Goal: Task Accomplishment & Management: Manage account settings

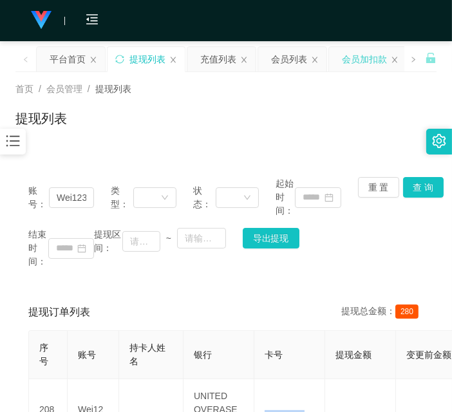
click at [368, 66] on div "会员加扣款" at bounding box center [364, 59] width 45 height 24
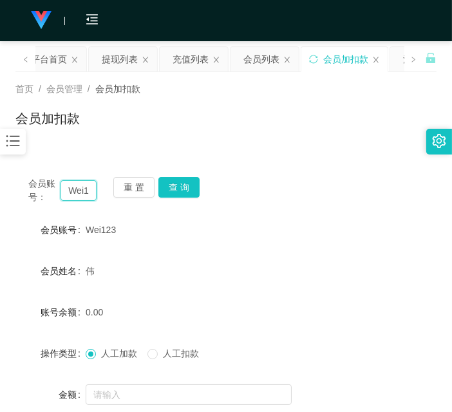
click at [68, 196] on input "Wei123" at bounding box center [78, 190] width 36 height 21
drag, startPoint x: 68, startPoint y: 196, endPoint x: 116, endPoint y: 199, distance: 48.4
click at [68, 196] on input "Wei123" at bounding box center [78, 190] width 36 height 21
click at [187, 185] on button "查 询" at bounding box center [178, 187] width 41 height 21
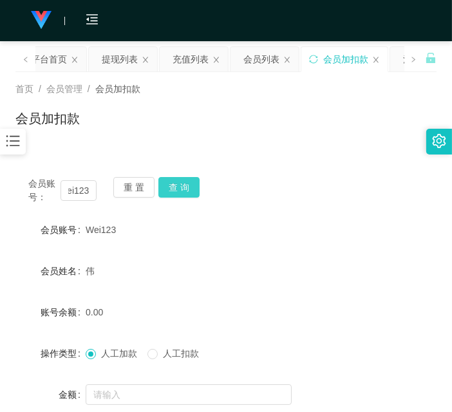
scroll to position [0, 0]
click at [187, 185] on button "查 询" at bounding box center [178, 187] width 41 height 21
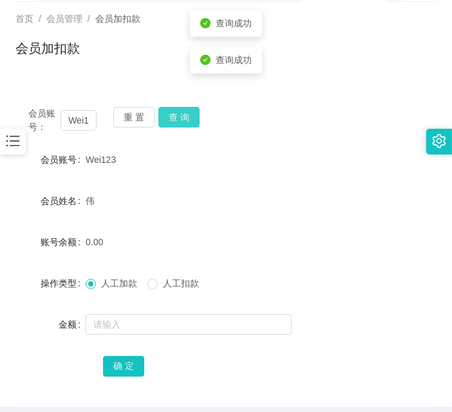
scroll to position [124, 0]
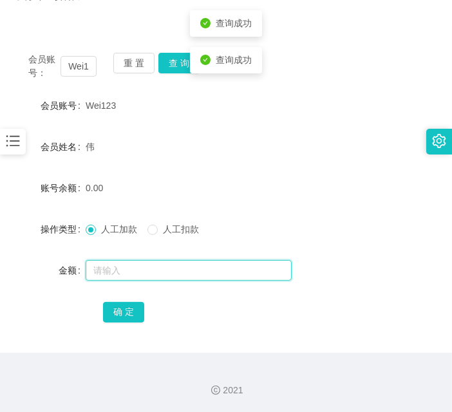
click at [173, 263] on input "text" at bounding box center [189, 270] width 206 height 21
type input "500"
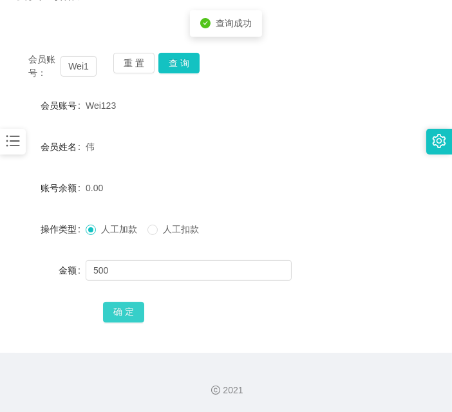
click at [108, 307] on button "确 定" at bounding box center [123, 312] width 41 height 21
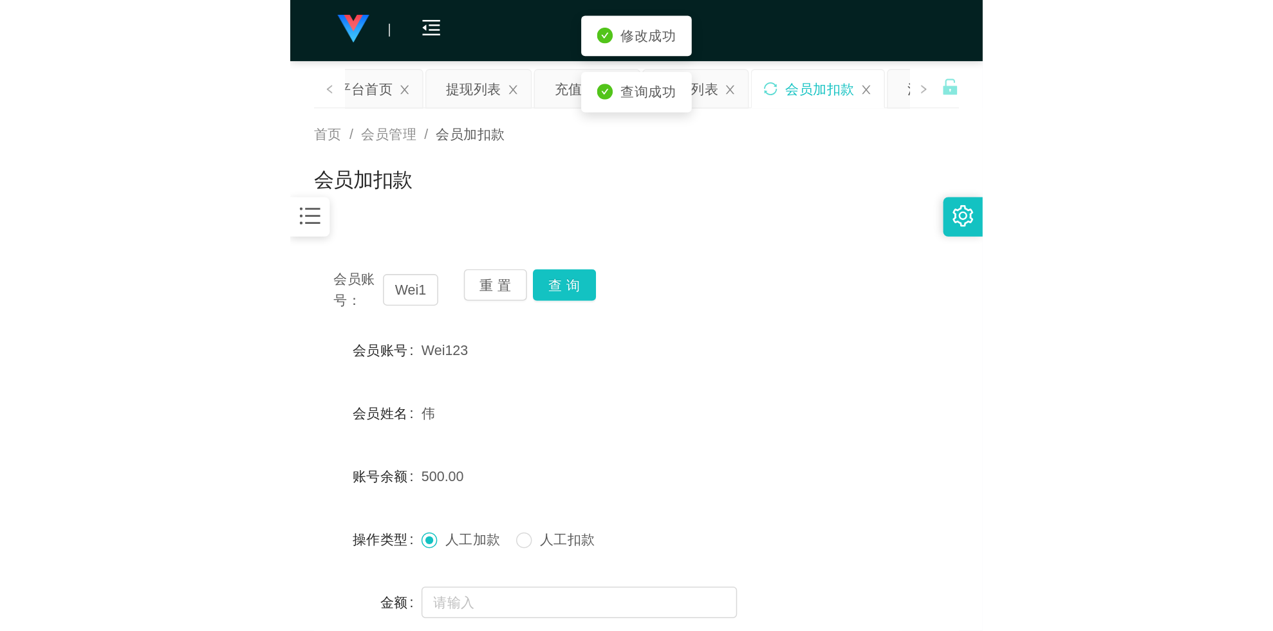
scroll to position [0, 0]
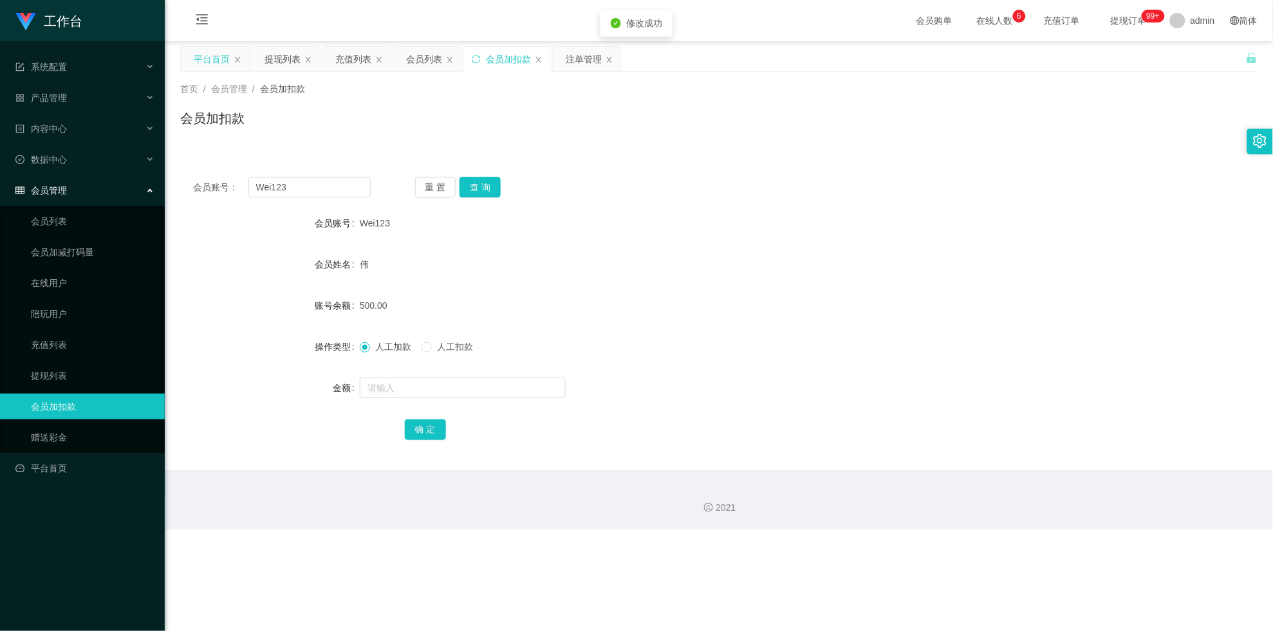
click at [201, 57] on div "平台首页" at bounding box center [212, 59] width 36 height 24
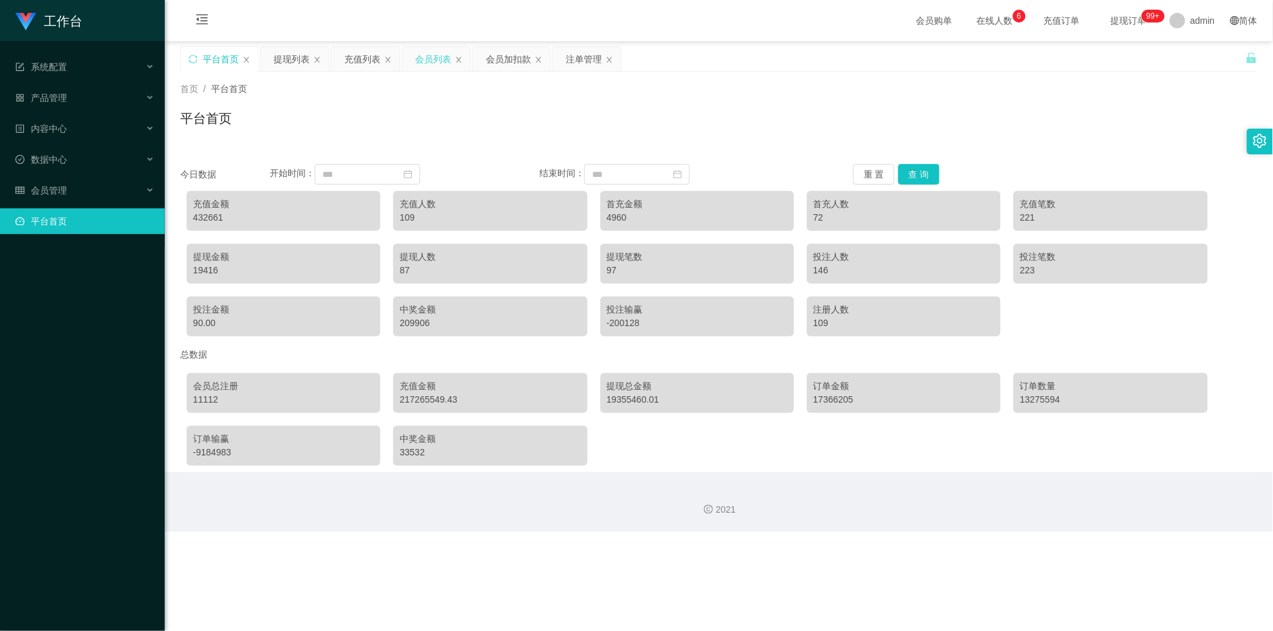
click at [417, 55] on div "会员列表" at bounding box center [433, 59] width 36 height 24
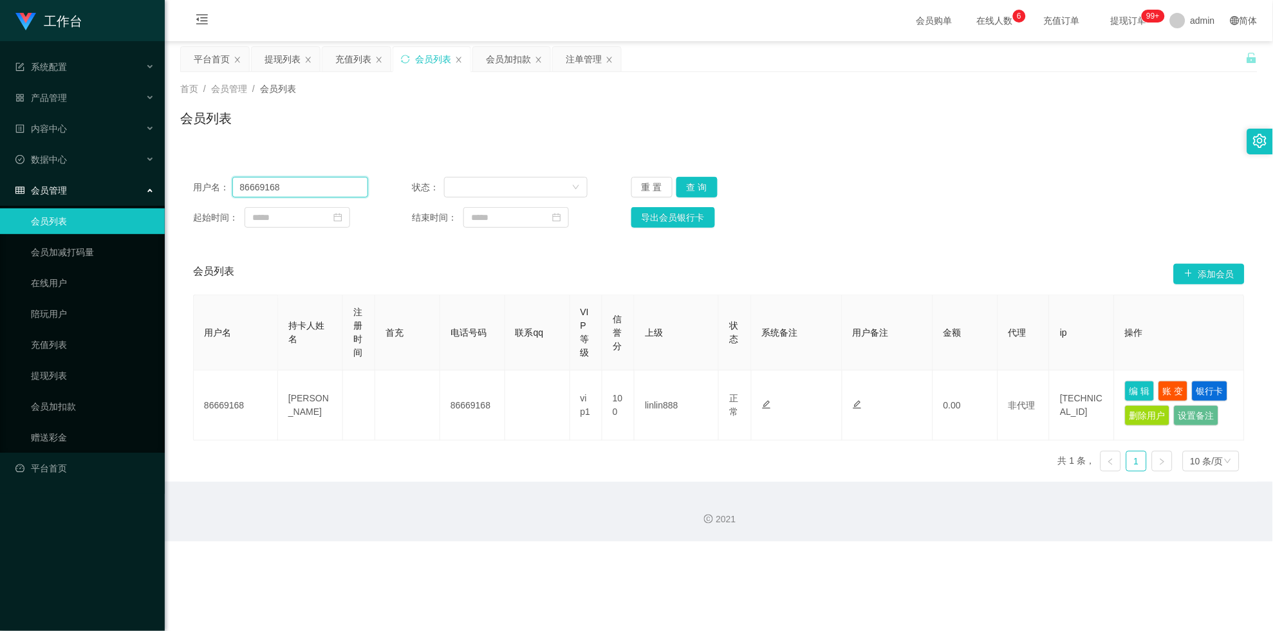
click at [314, 178] on input "86669168" at bounding box center [300, 187] width 136 height 21
click at [315, 178] on input "86669168" at bounding box center [300, 187] width 136 height 21
drag, startPoint x: 325, startPoint y: 184, endPoint x: 70, endPoint y: 145, distance: 257.8
click at [70, 145] on section "工作台 系统配置 产品管理 内容中心 数据中心 会员管理 会员列表 会员加减打码量 在线用户 陪玩用户 充值列表 提现列表 会员加扣款 赠送彩金 平台首页 保…" at bounding box center [636, 271] width 1273 height 542
paste input "Wei123"
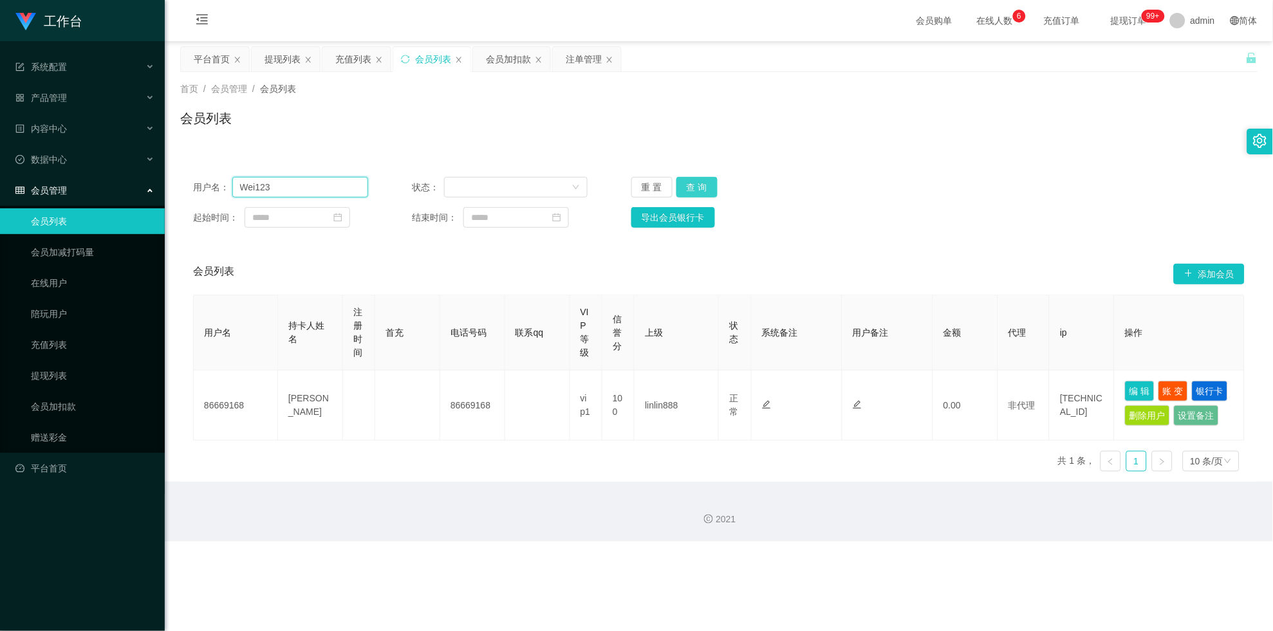
type input "Wei123"
click at [451, 177] on button "查 询" at bounding box center [696, 187] width 41 height 21
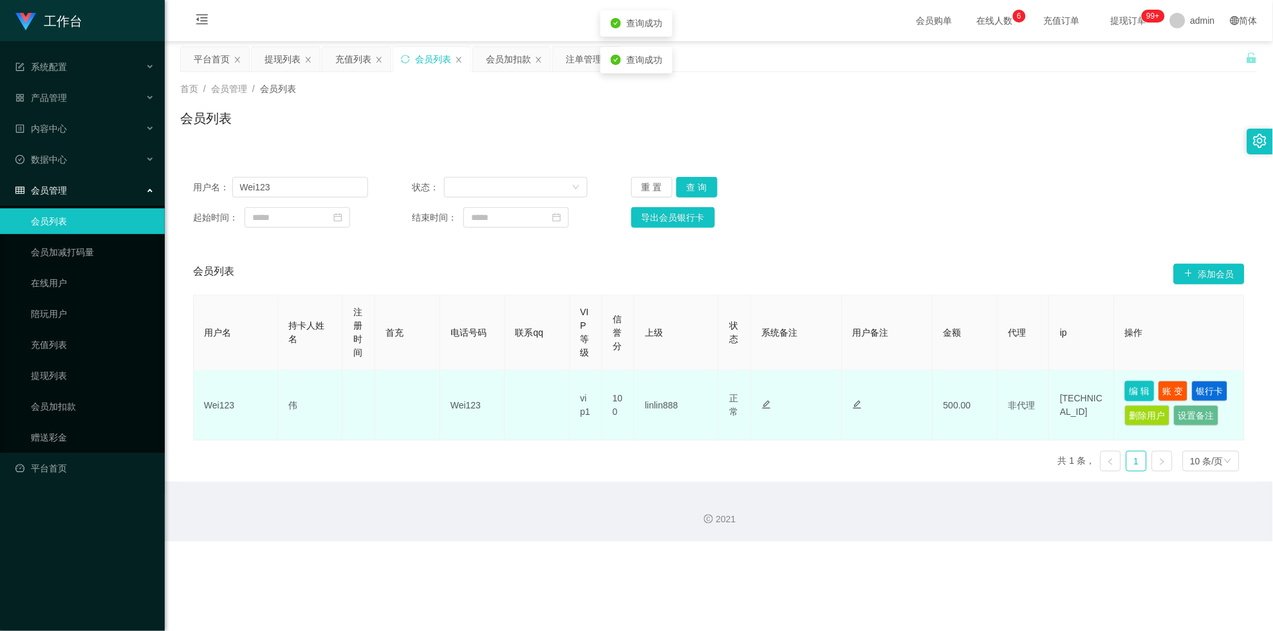
click at [451, 389] on button "编 辑" at bounding box center [1140, 391] width 30 height 21
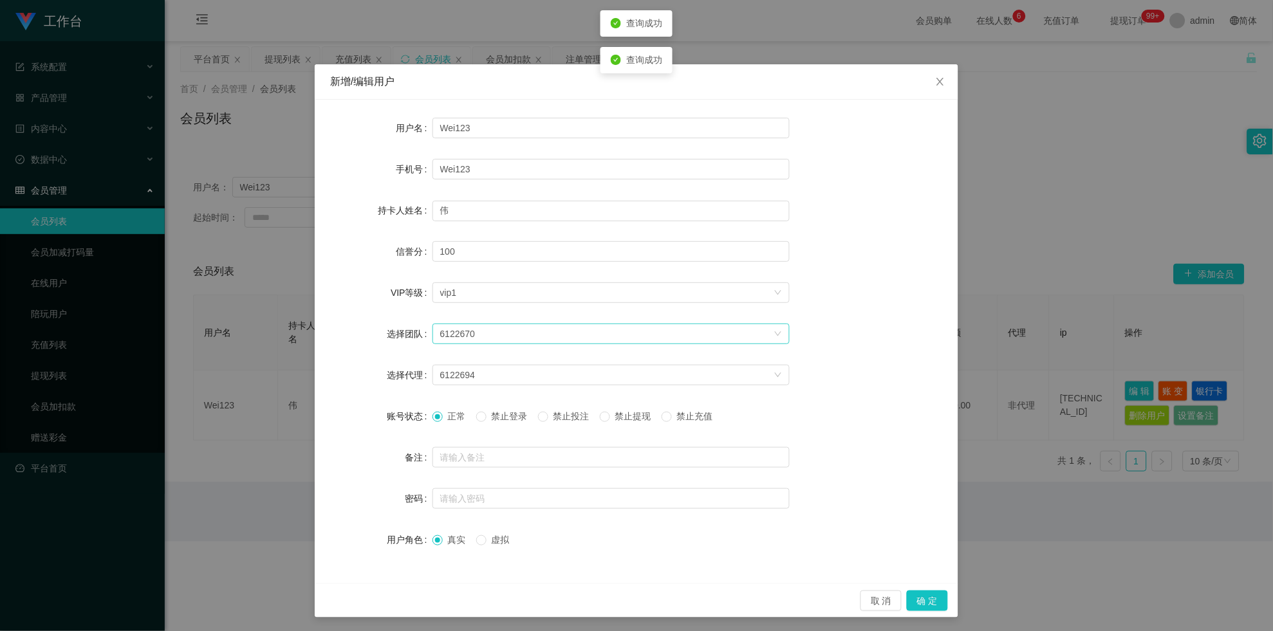
scroll to position [2, 0]
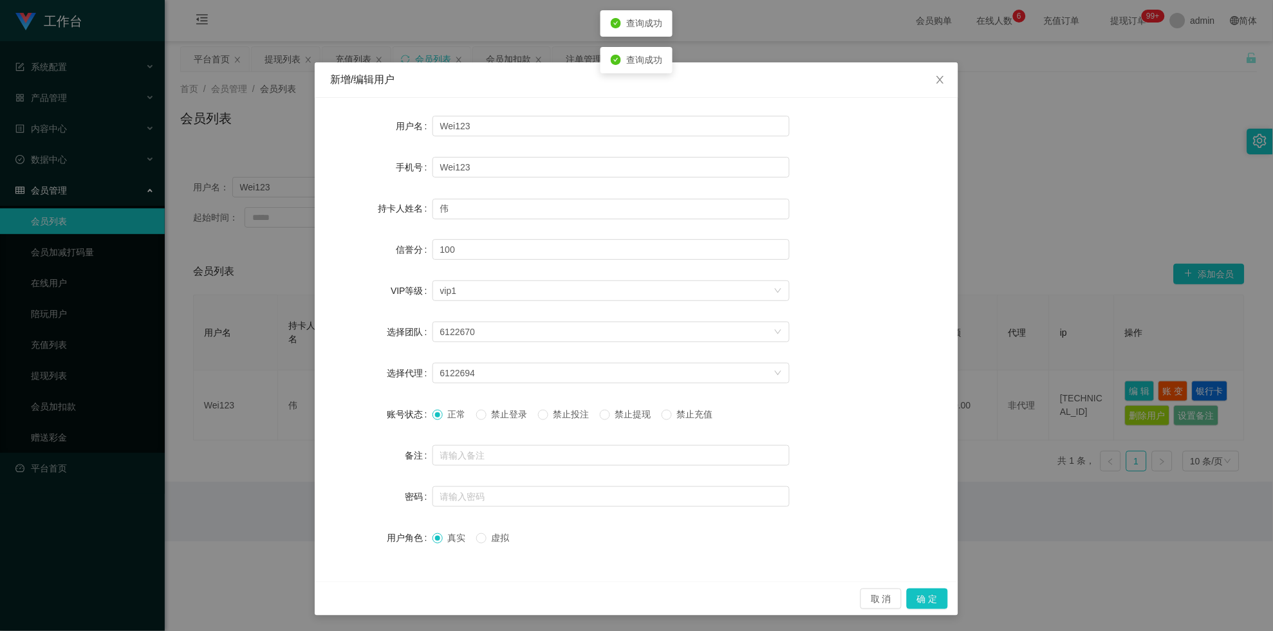
click at [451, 411] on span "禁止提现" at bounding box center [633, 414] width 46 height 10
click at [451, 411] on button "确 定" at bounding box center [927, 599] width 41 height 21
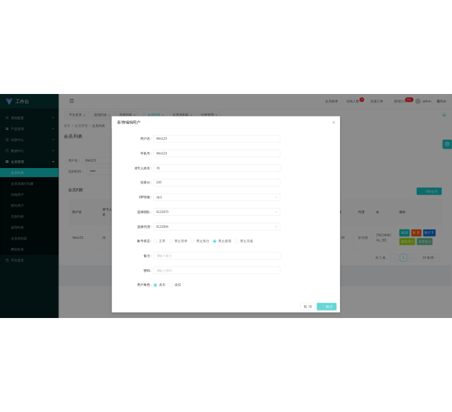
scroll to position [0, 0]
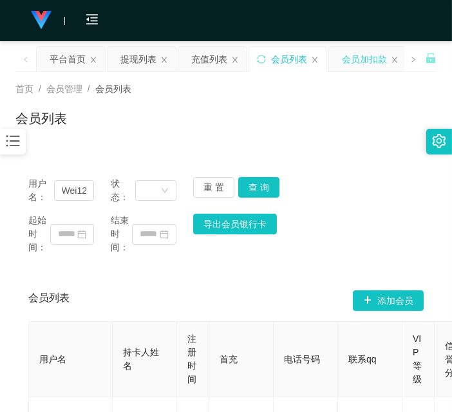
click at [347, 59] on div "会员加扣款" at bounding box center [364, 59] width 45 height 24
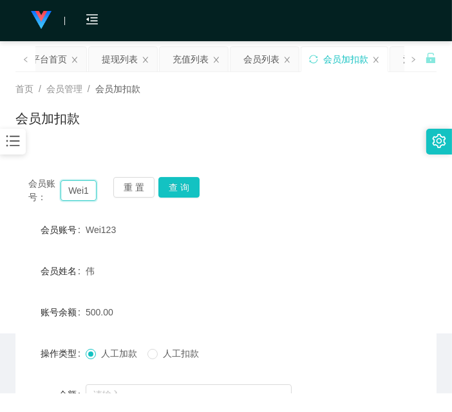
click at [79, 188] on input "Wei123" at bounding box center [78, 190] width 36 height 21
paste input "85700378"
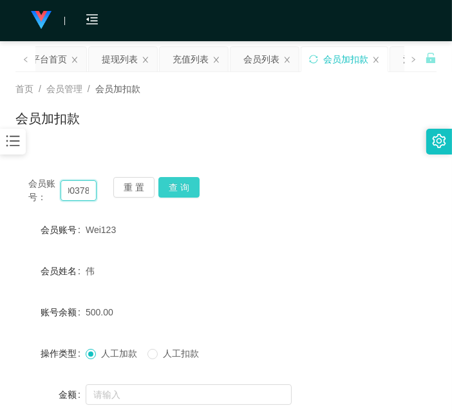
type input "85700378"
click at [175, 194] on button "查 询" at bounding box center [178, 187] width 41 height 21
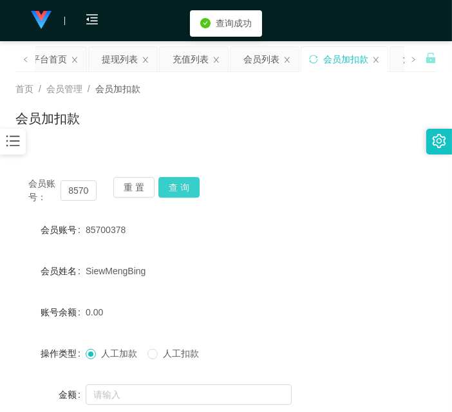
click at [175, 194] on button "查 询" at bounding box center [178, 187] width 41 height 21
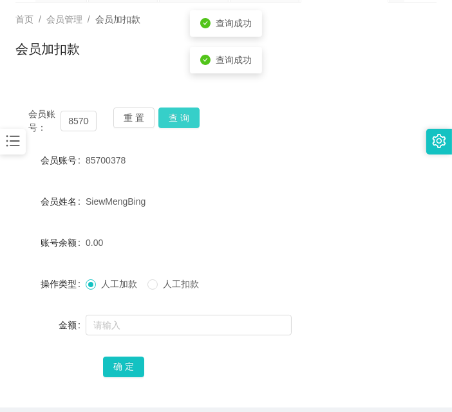
scroll to position [124, 0]
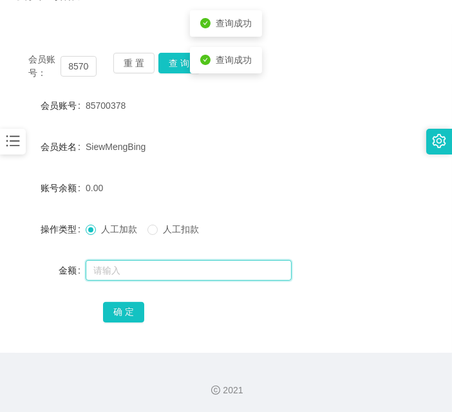
click at [166, 273] on input "text" at bounding box center [189, 270] width 206 height 21
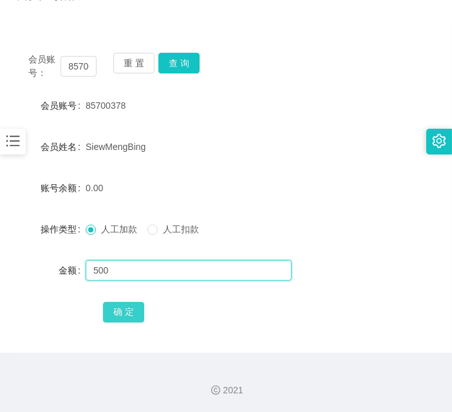
type input "500"
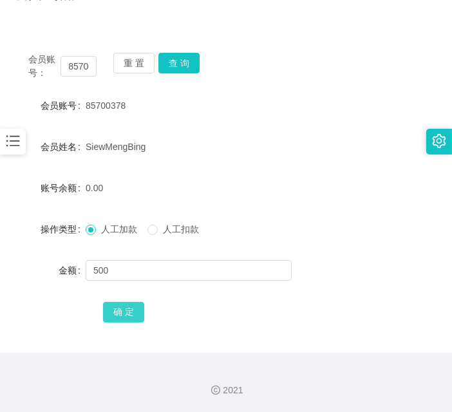
click at [136, 317] on button "确 定" at bounding box center [123, 312] width 41 height 21
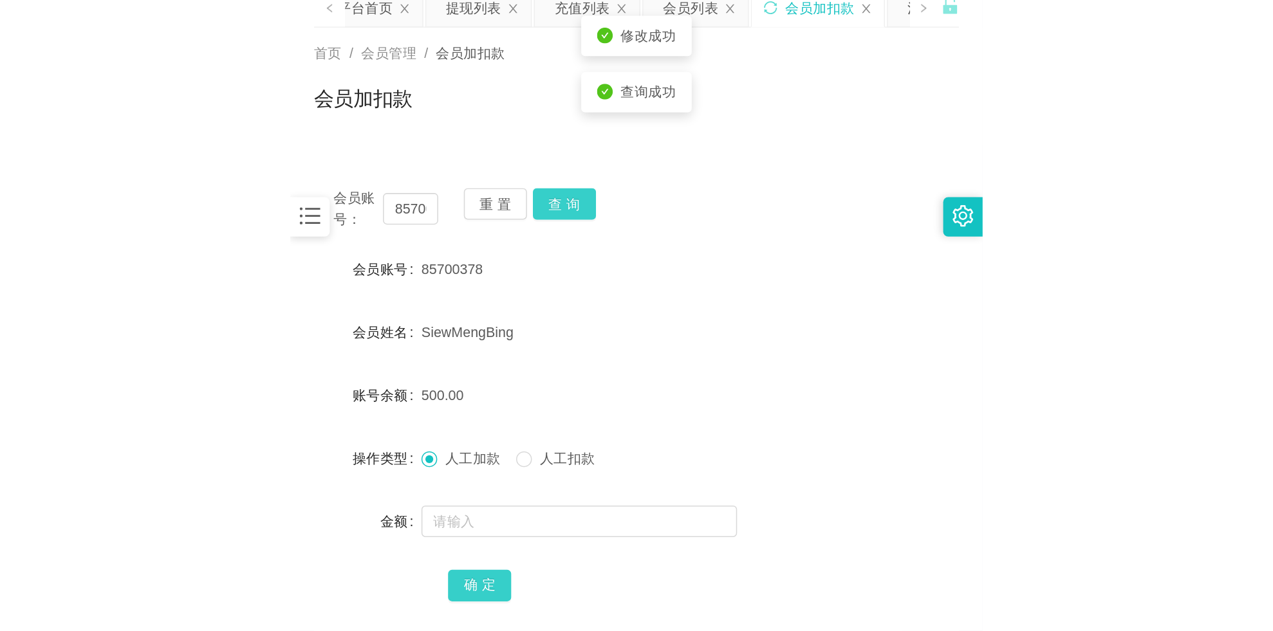
scroll to position [0, 0]
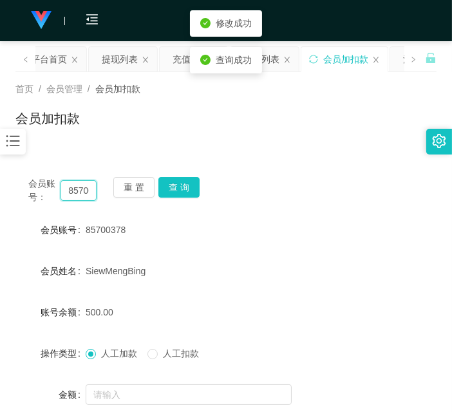
click at [77, 184] on input "85700378" at bounding box center [78, 190] width 36 height 21
drag, startPoint x: 77, startPoint y: 184, endPoint x: 136, endPoint y: 190, distance: 58.9
click at [77, 184] on input "85700378" at bounding box center [78, 190] width 36 height 21
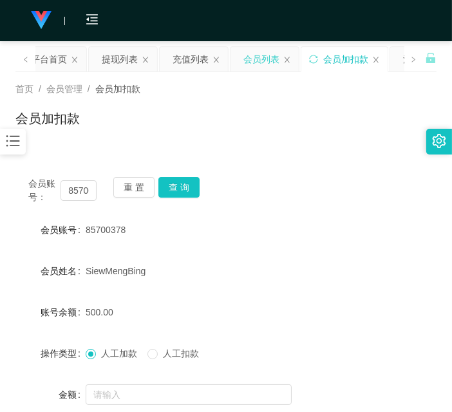
click at [274, 64] on div "会员列表" at bounding box center [261, 59] width 36 height 24
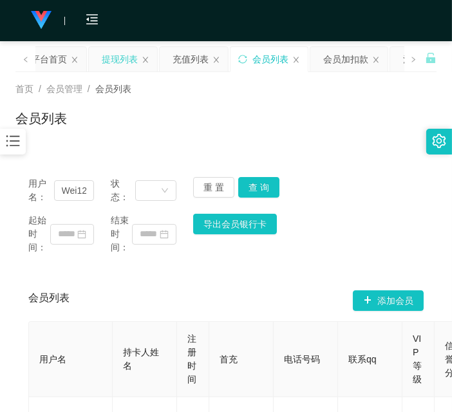
click at [124, 60] on div "提现列表" at bounding box center [120, 59] width 36 height 24
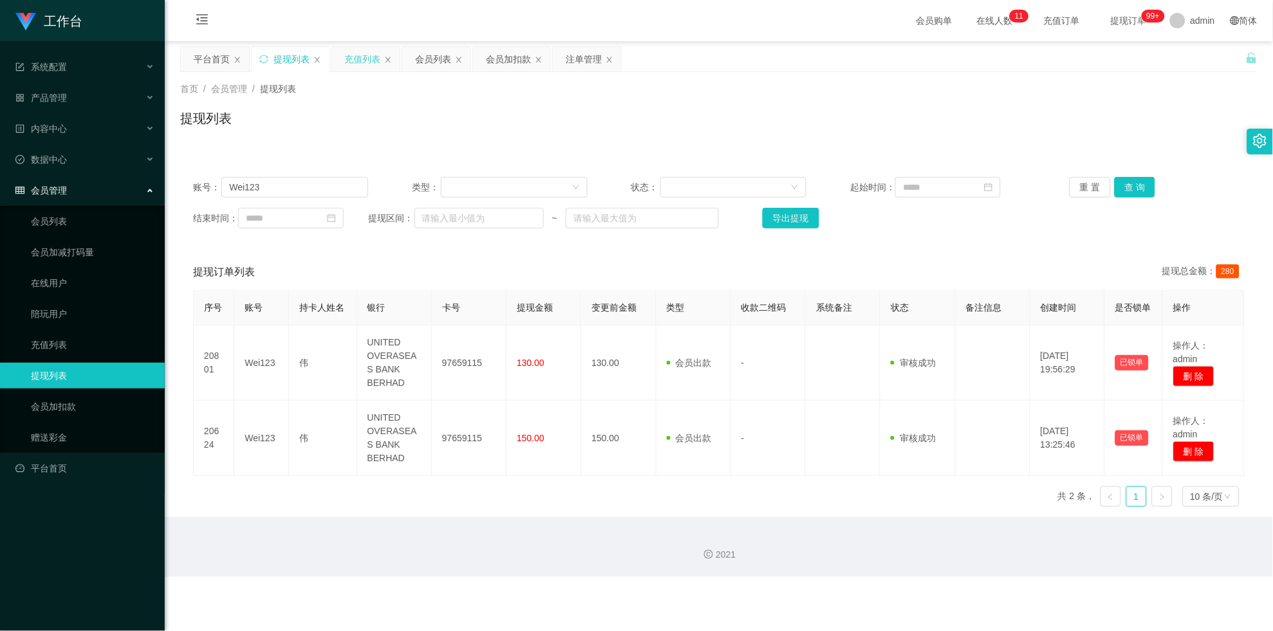
click at [363, 60] on div "充值列表" at bounding box center [362, 59] width 36 height 24
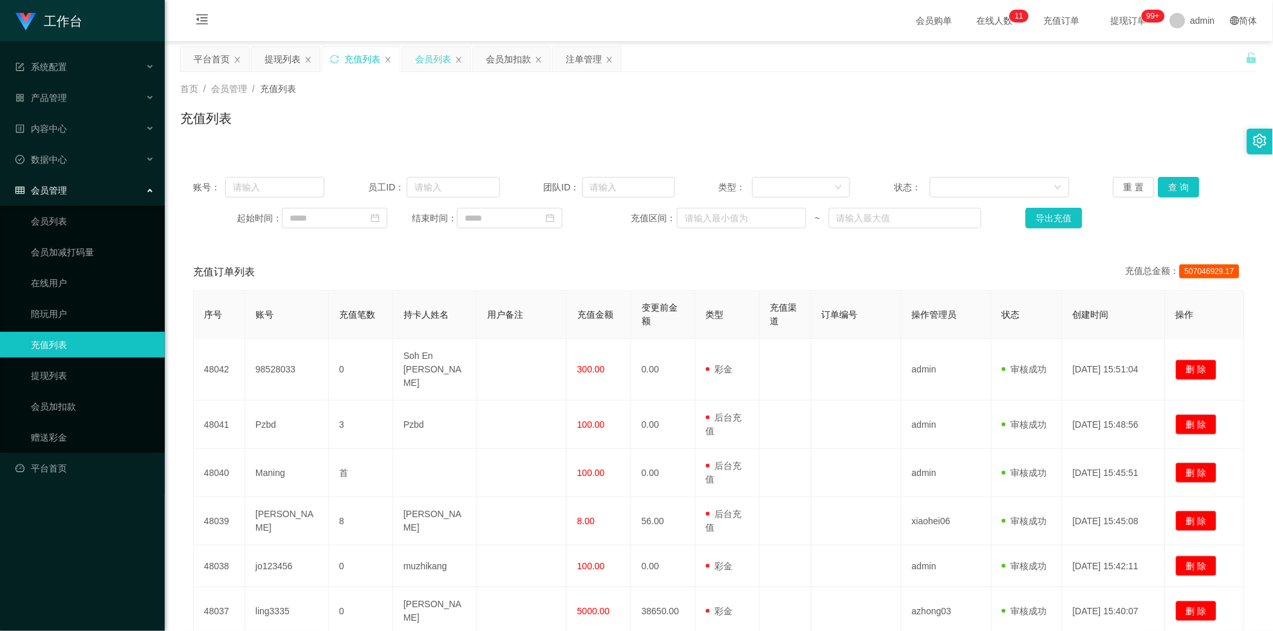
click at [432, 67] on div "会员列表" at bounding box center [433, 59] width 36 height 24
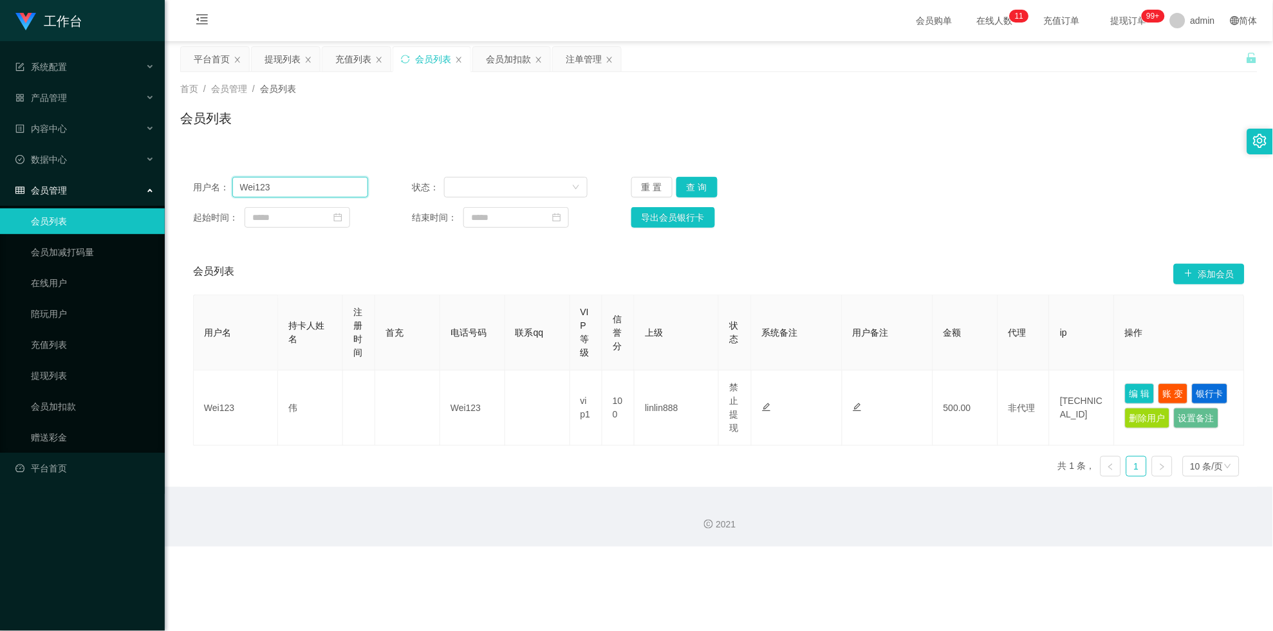
click at [267, 194] on input "Wei123" at bounding box center [300, 187] width 136 height 21
paste input "85700378"
type input "85700378"
click at [451, 183] on button "查 询" at bounding box center [696, 187] width 41 height 21
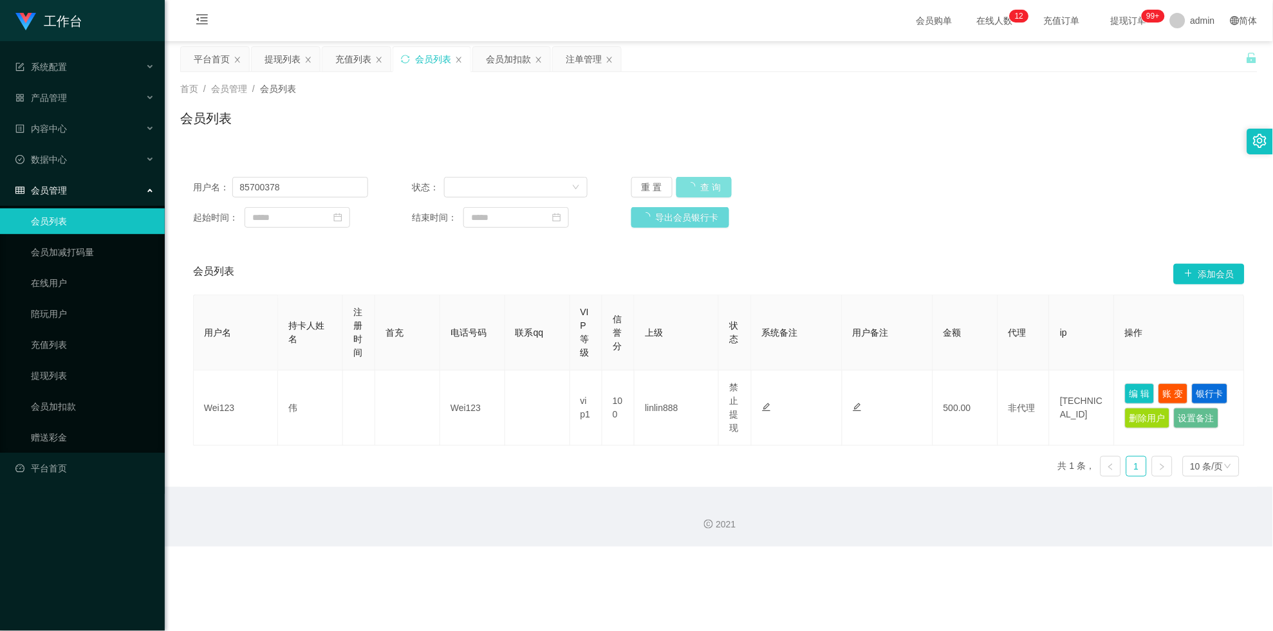
click at [451, 183] on button "查 询" at bounding box center [703, 187] width 55 height 21
drag, startPoint x: 696, startPoint y: 183, endPoint x: 714, endPoint y: 190, distance: 19.7
click at [451, 183] on div "重 置 查 询" at bounding box center [718, 187] width 175 height 21
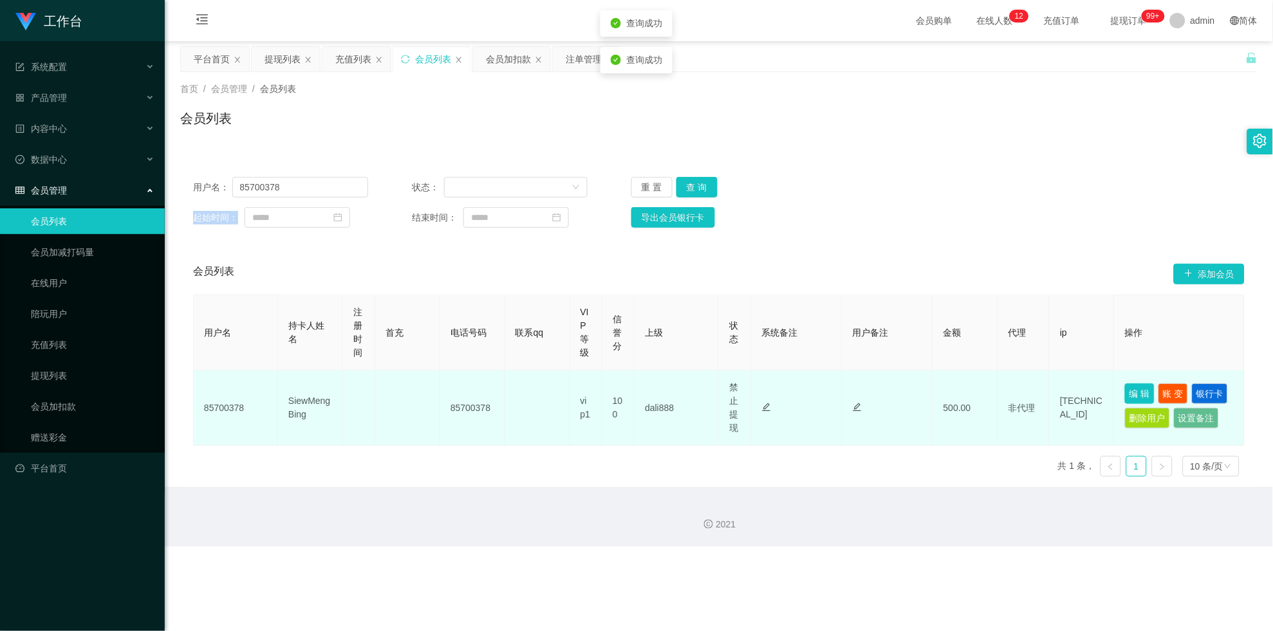
click at [451, 390] on button "编 辑" at bounding box center [1140, 394] width 30 height 21
type input "85700378"
type input "SiewMengBing"
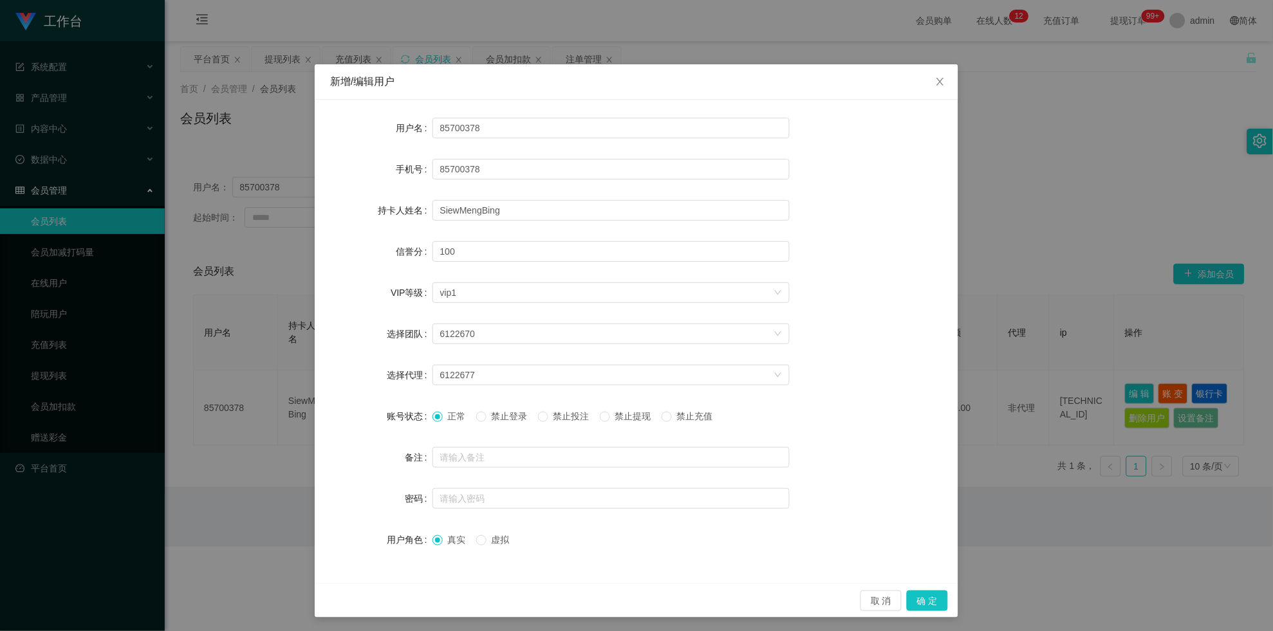
click at [451, 411] on span "禁止提现" at bounding box center [633, 416] width 46 height 10
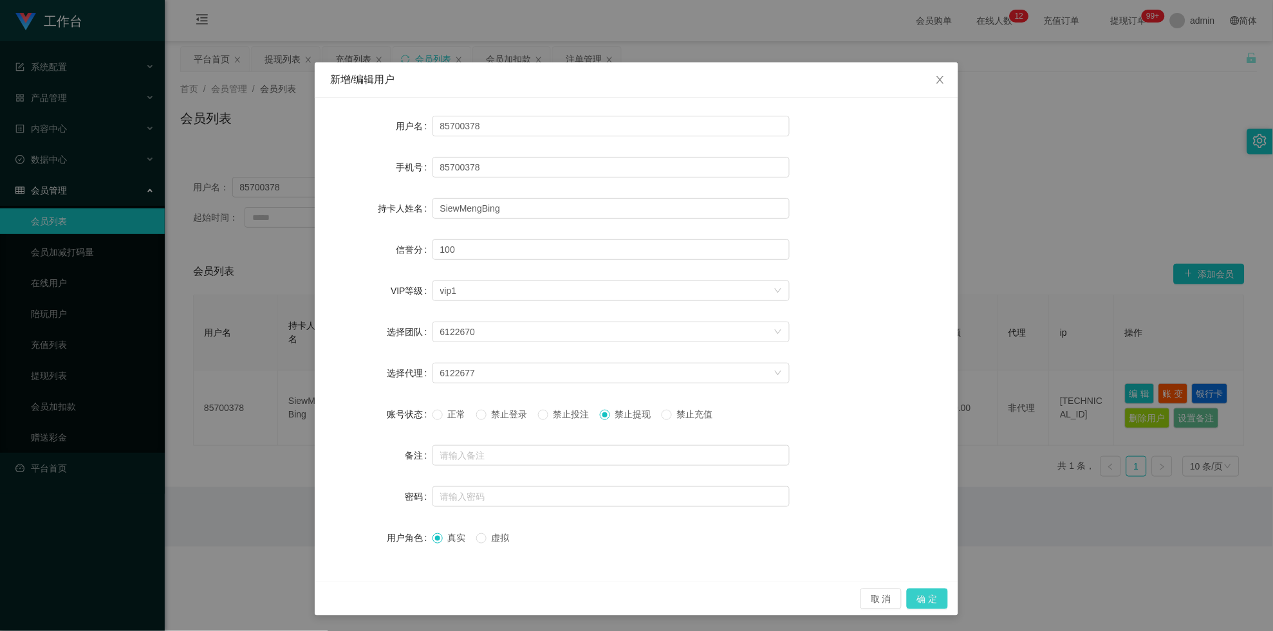
click at [451, 411] on button "确 定" at bounding box center [927, 599] width 41 height 21
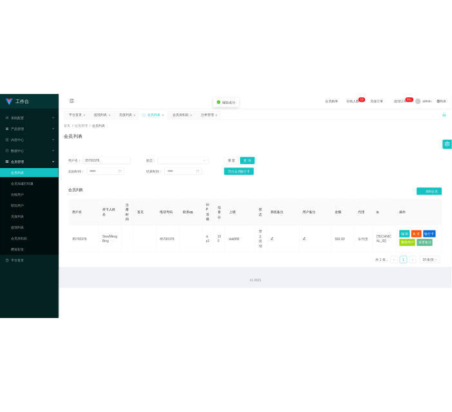
scroll to position [0, 0]
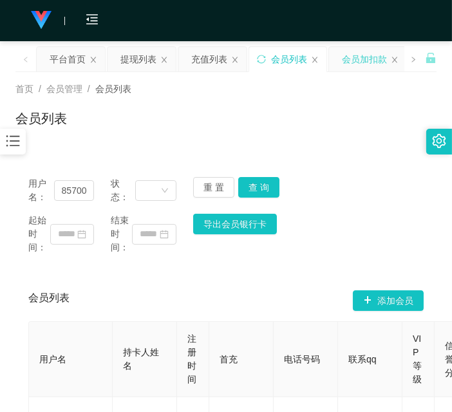
click at [348, 57] on div "会员加扣款" at bounding box center [364, 59] width 45 height 24
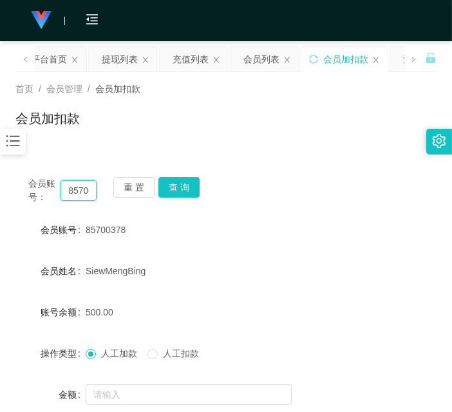
click at [77, 196] on input "85700378" at bounding box center [78, 190] width 36 height 21
click at [186, 187] on button "查 询" at bounding box center [178, 187] width 41 height 21
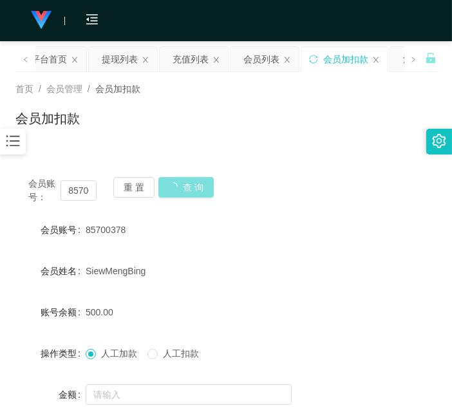
click at [186, 187] on button "查 询" at bounding box center [185, 187] width 55 height 21
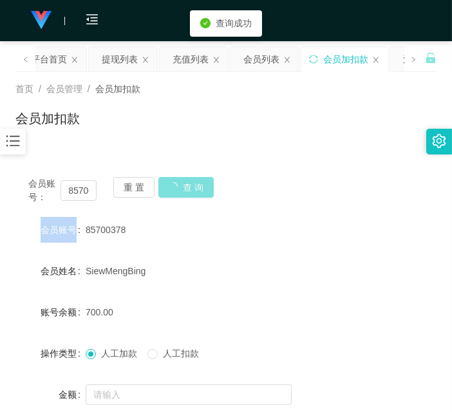
click at [186, 187] on div "会员账号： 85700378 重 置 查 询" at bounding box center [225, 190] width 421 height 27
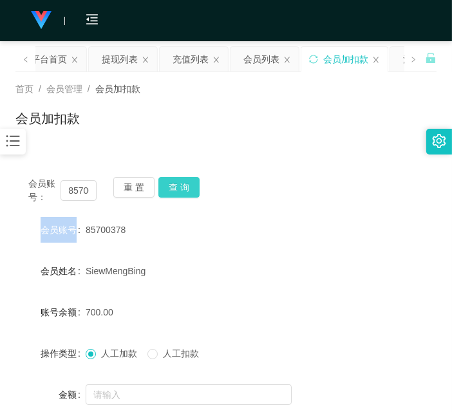
click at [183, 188] on button "查 询" at bounding box center [178, 187] width 41 height 21
click at [183, 188] on div "会员账号： 85700378 重 置 查 询" at bounding box center [225, 190] width 421 height 27
click at [183, 188] on button "查 询" at bounding box center [178, 187] width 41 height 21
